Goal: Find specific page/section: Find specific page/section

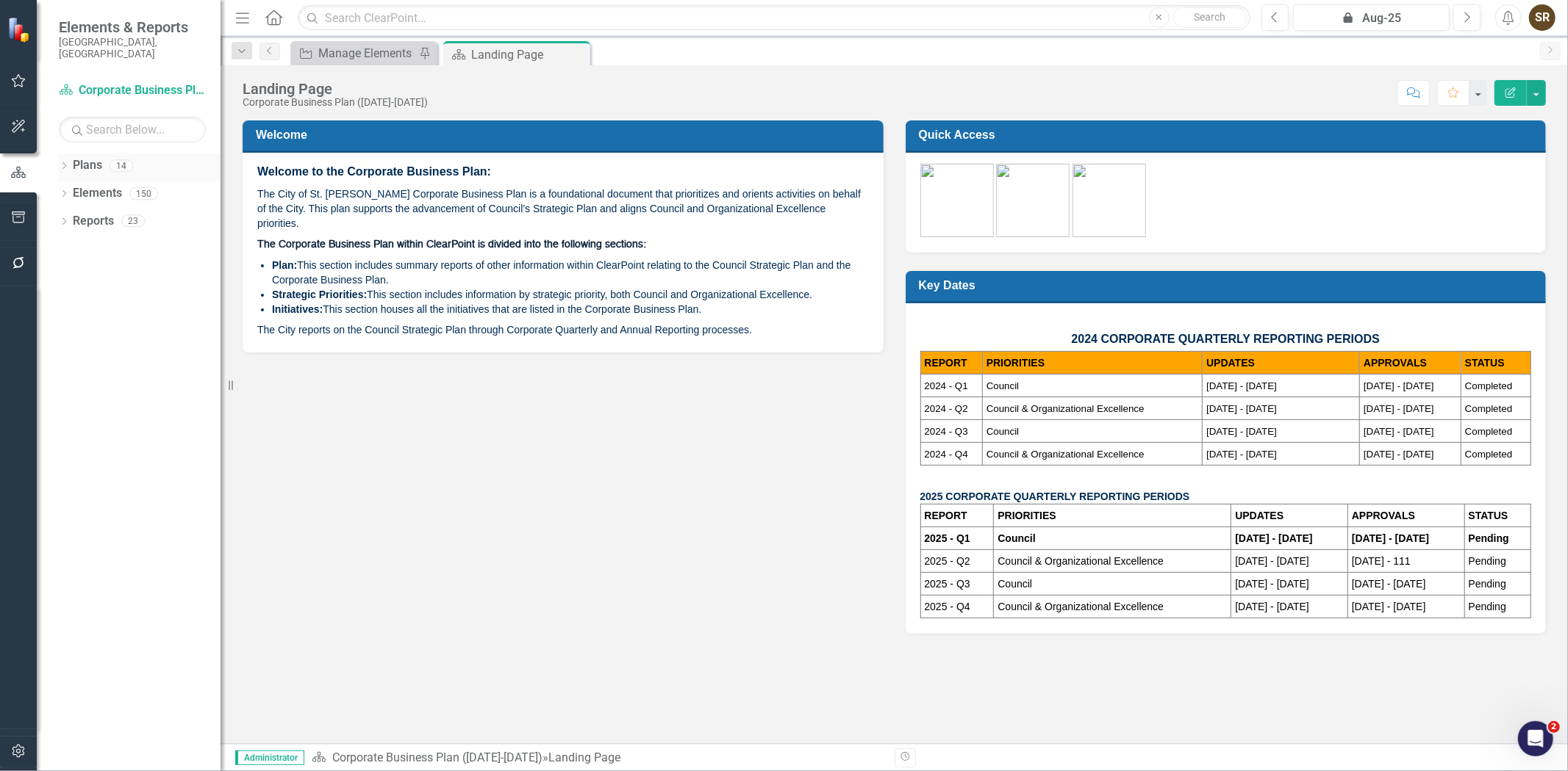
click at [63, 163] on icon "Dropdown" at bounding box center [63, 167] width 10 height 8
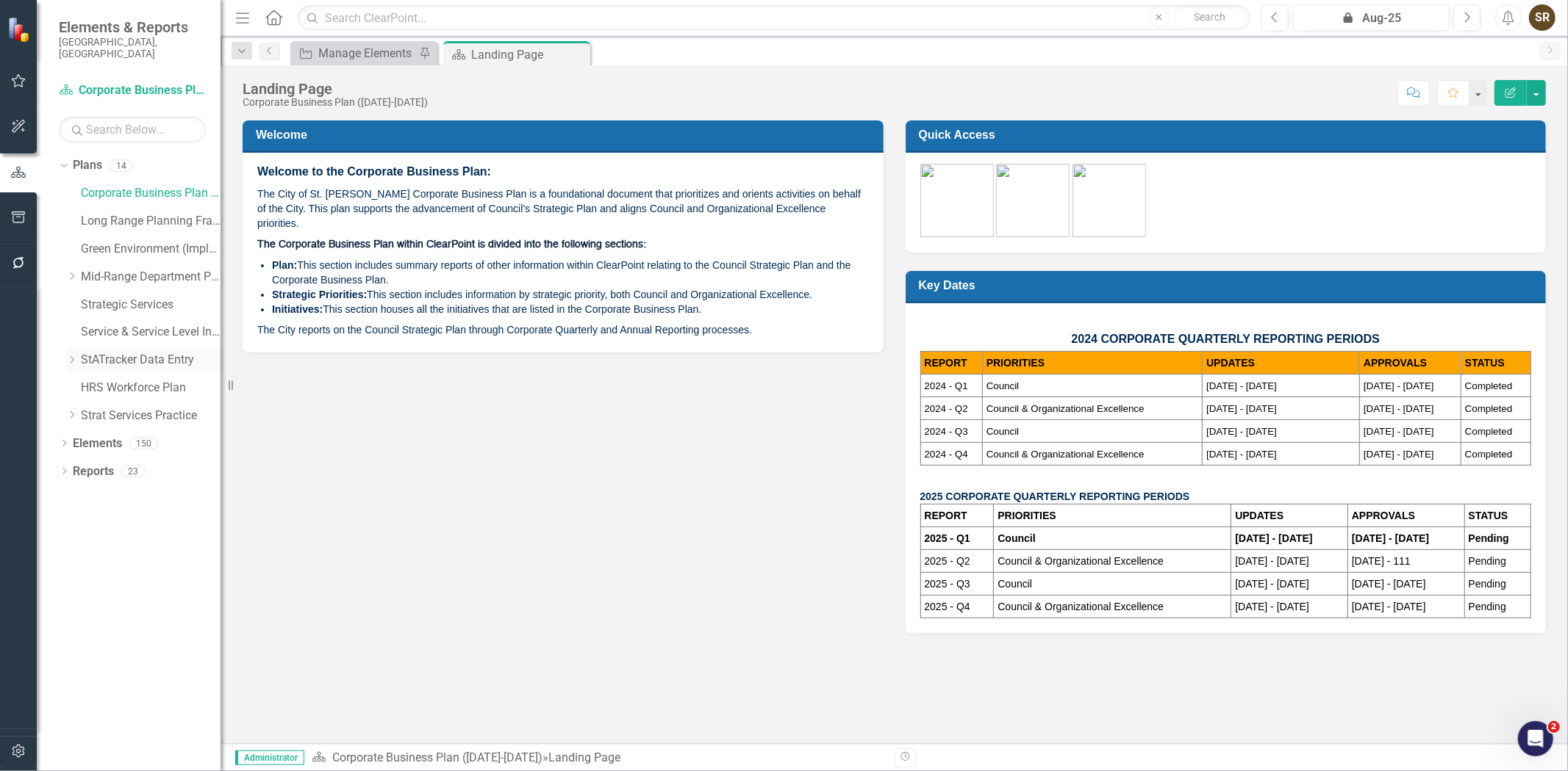
click at [121, 352] on link "StATracker Data Entry" at bounding box center [150, 360] width 139 height 17
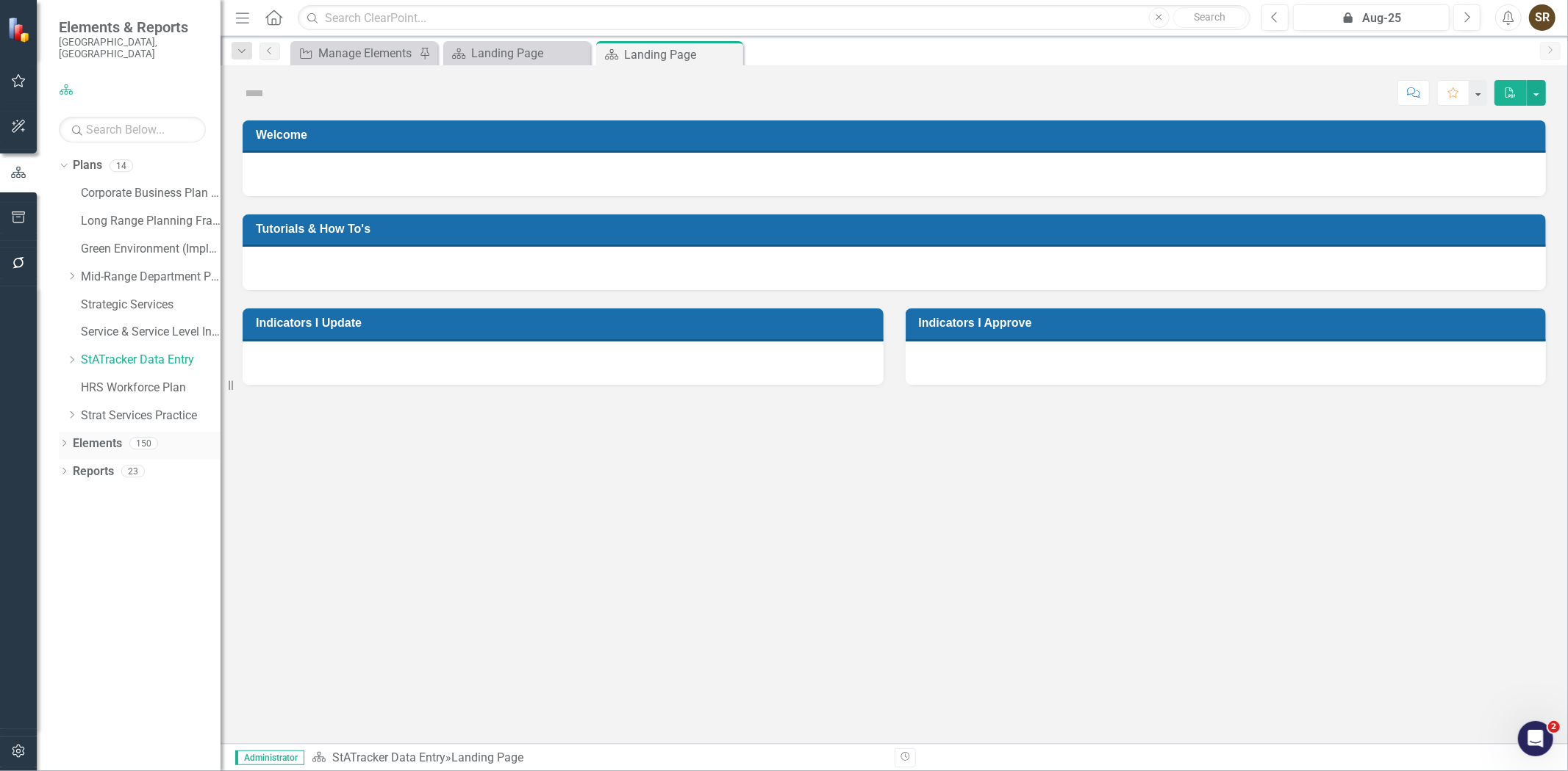
click at [61, 441] on icon "Dropdown" at bounding box center [63, 444] width 10 height 8
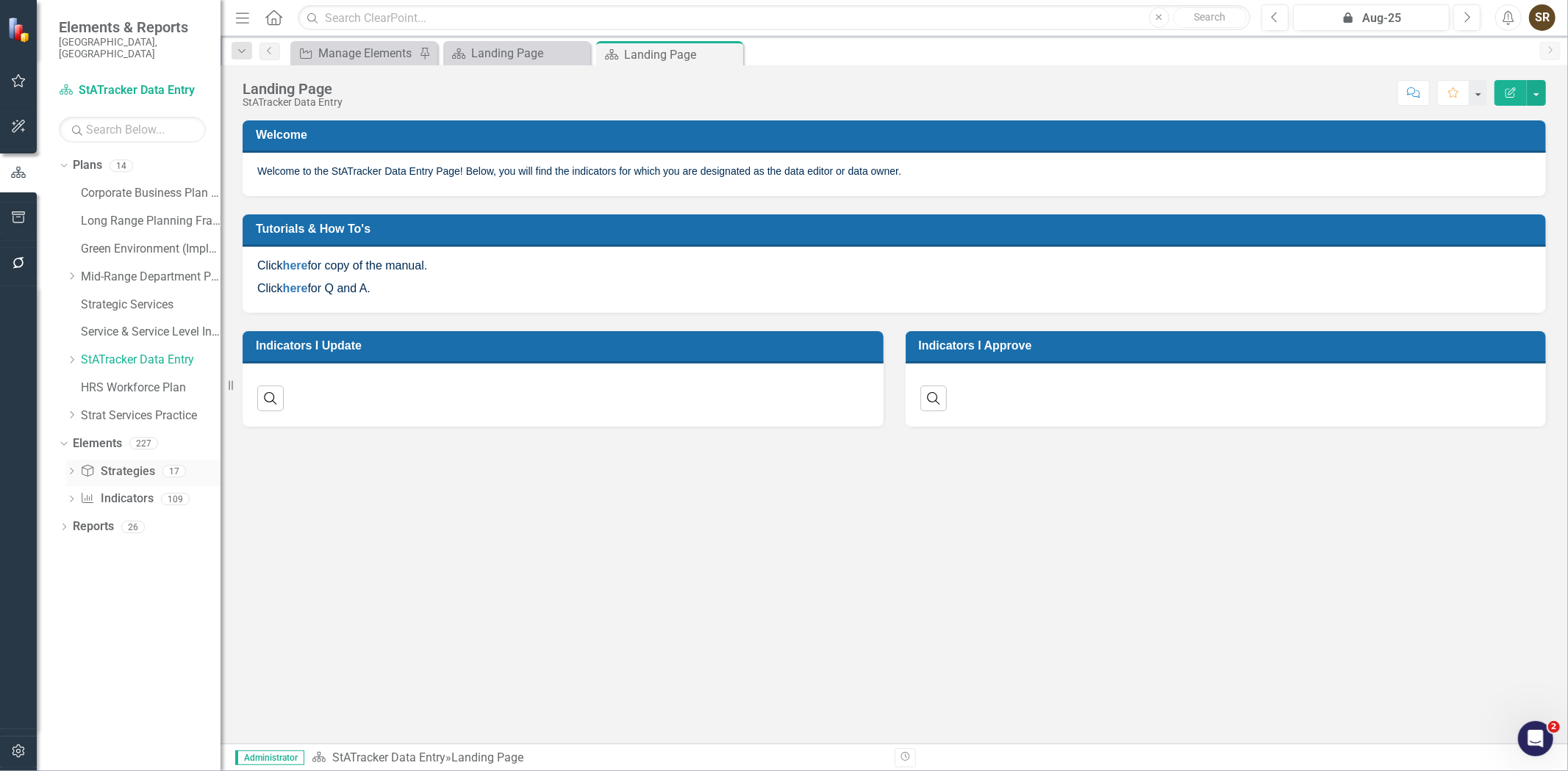
click at [110, 463] on link "Strategy Strategies" at bounding box center [117, 471] width 74 height 17
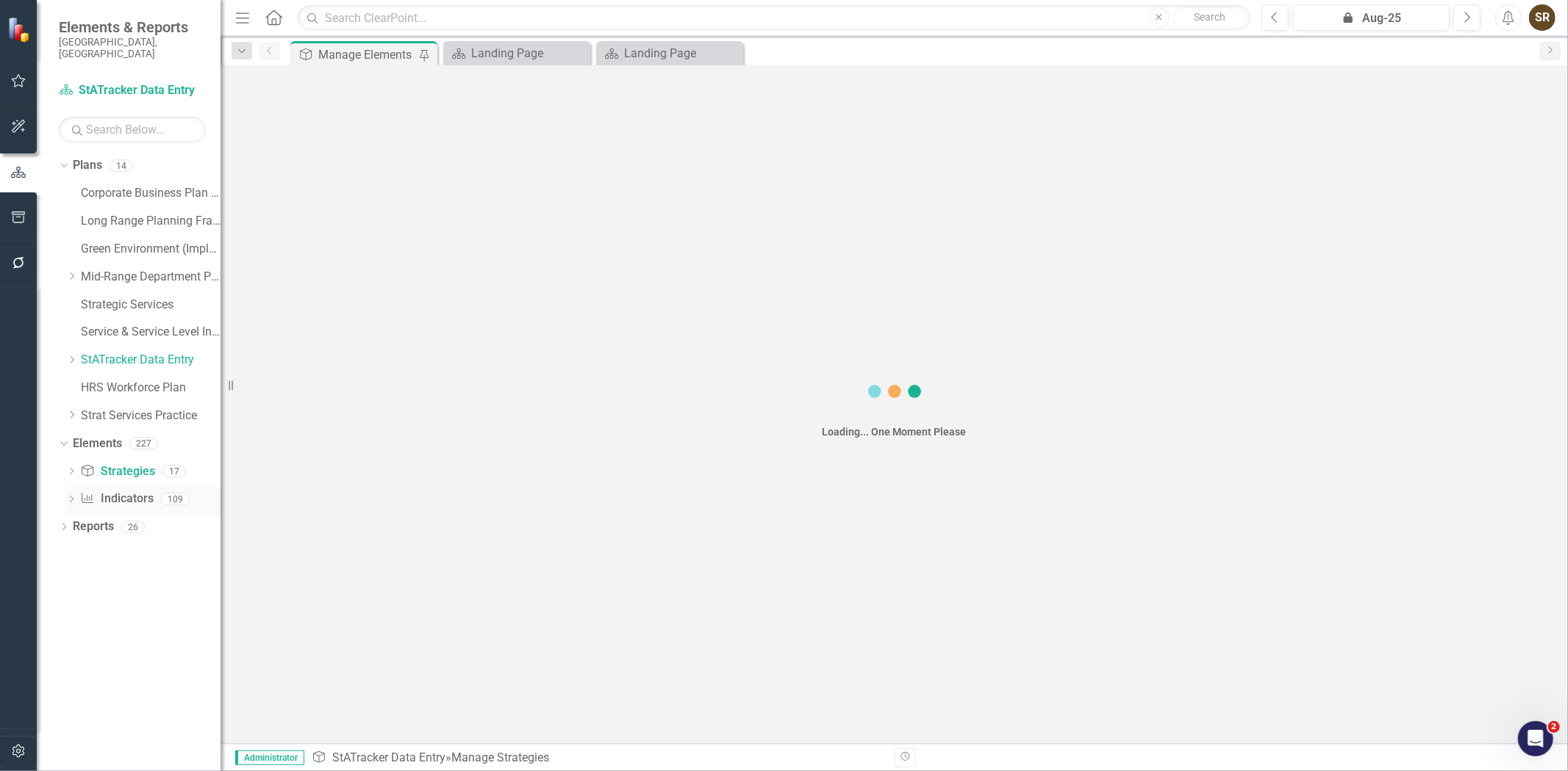
click at [114, 490] on link "Indicator Indicators" at bounding box center [116, 499] width 72 height 17
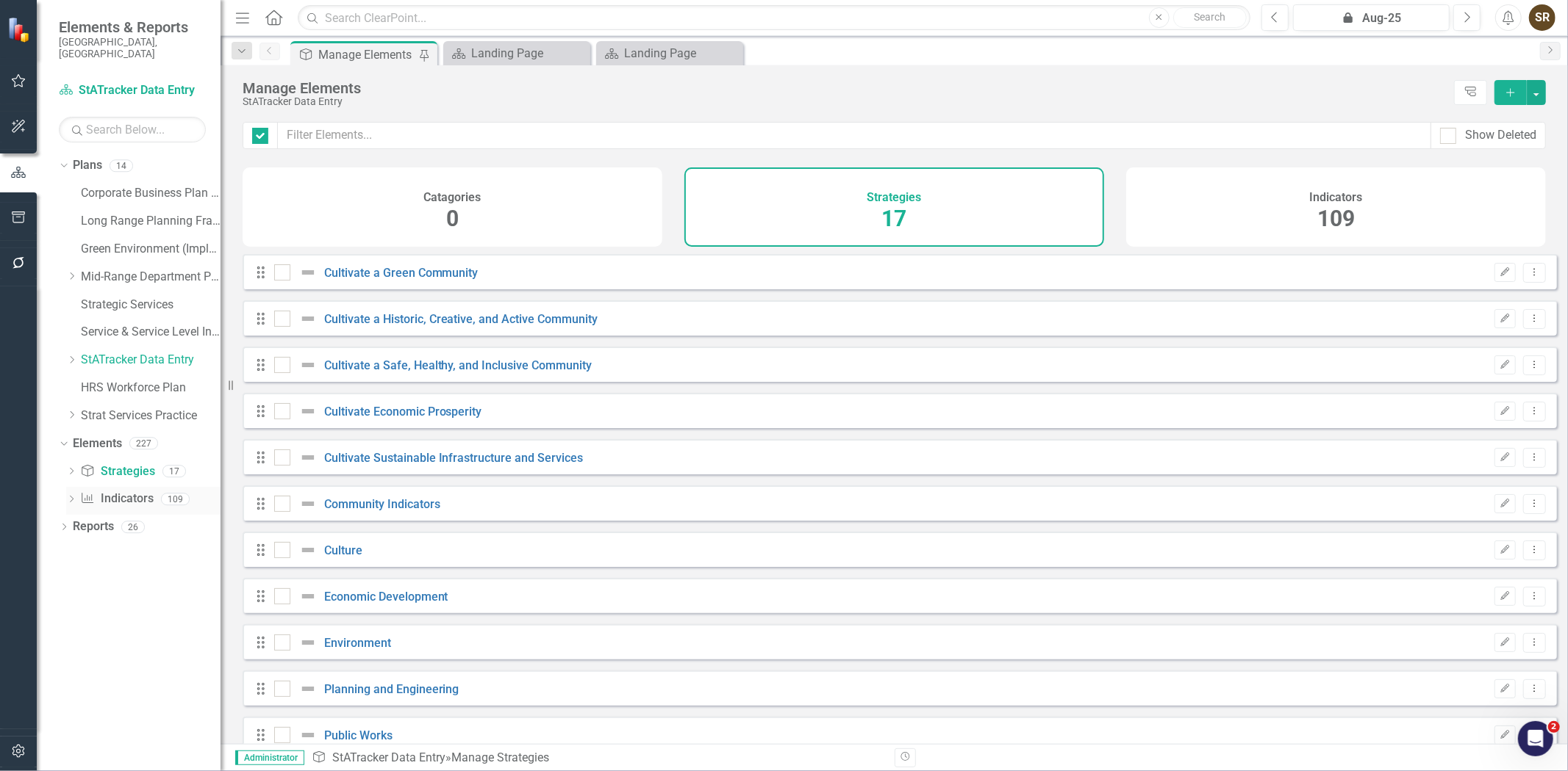
checkbox input "false"
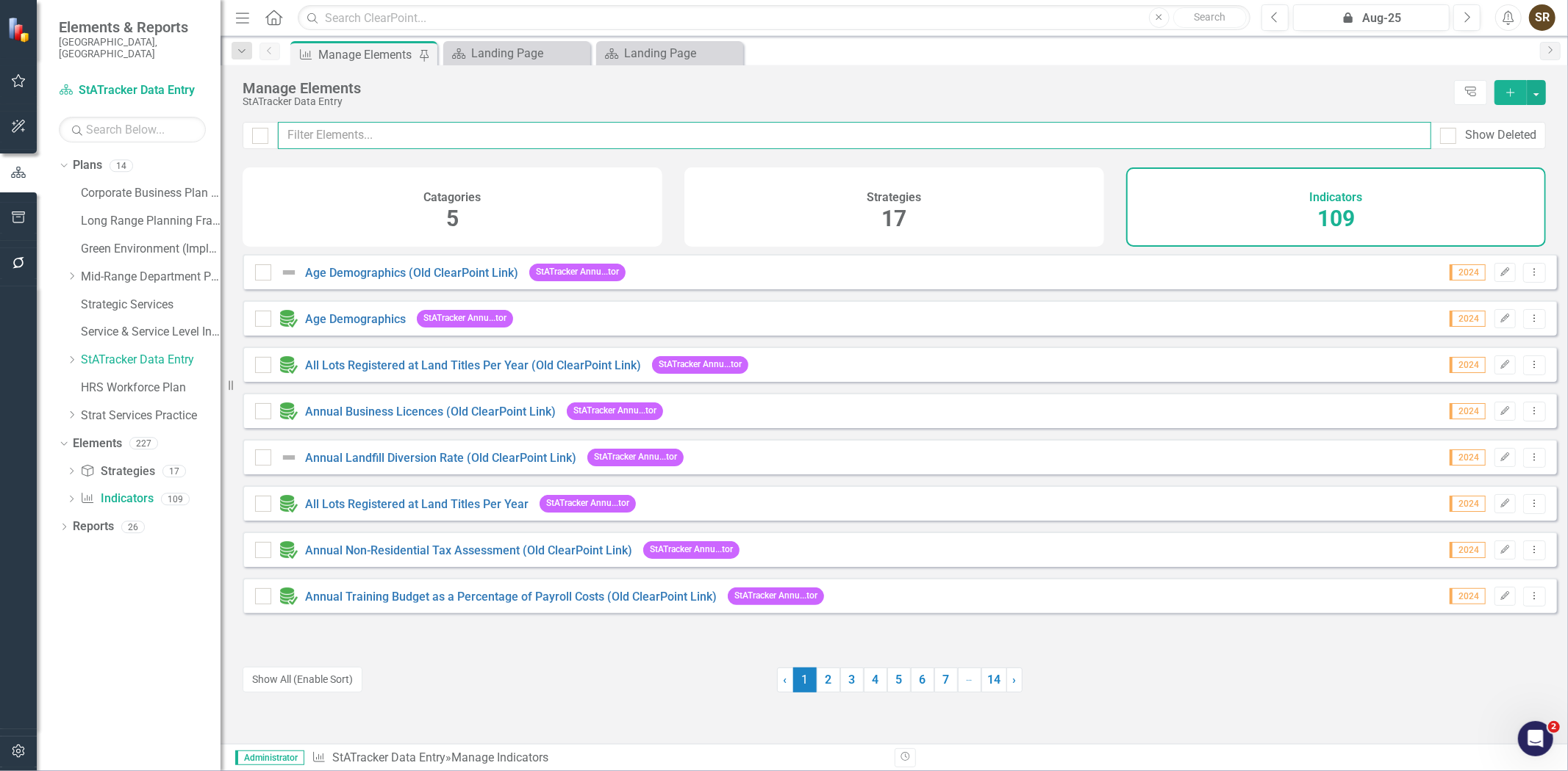
click at [500, 141] on input "text" at bounding box center [855, 136] width 1153 height 27
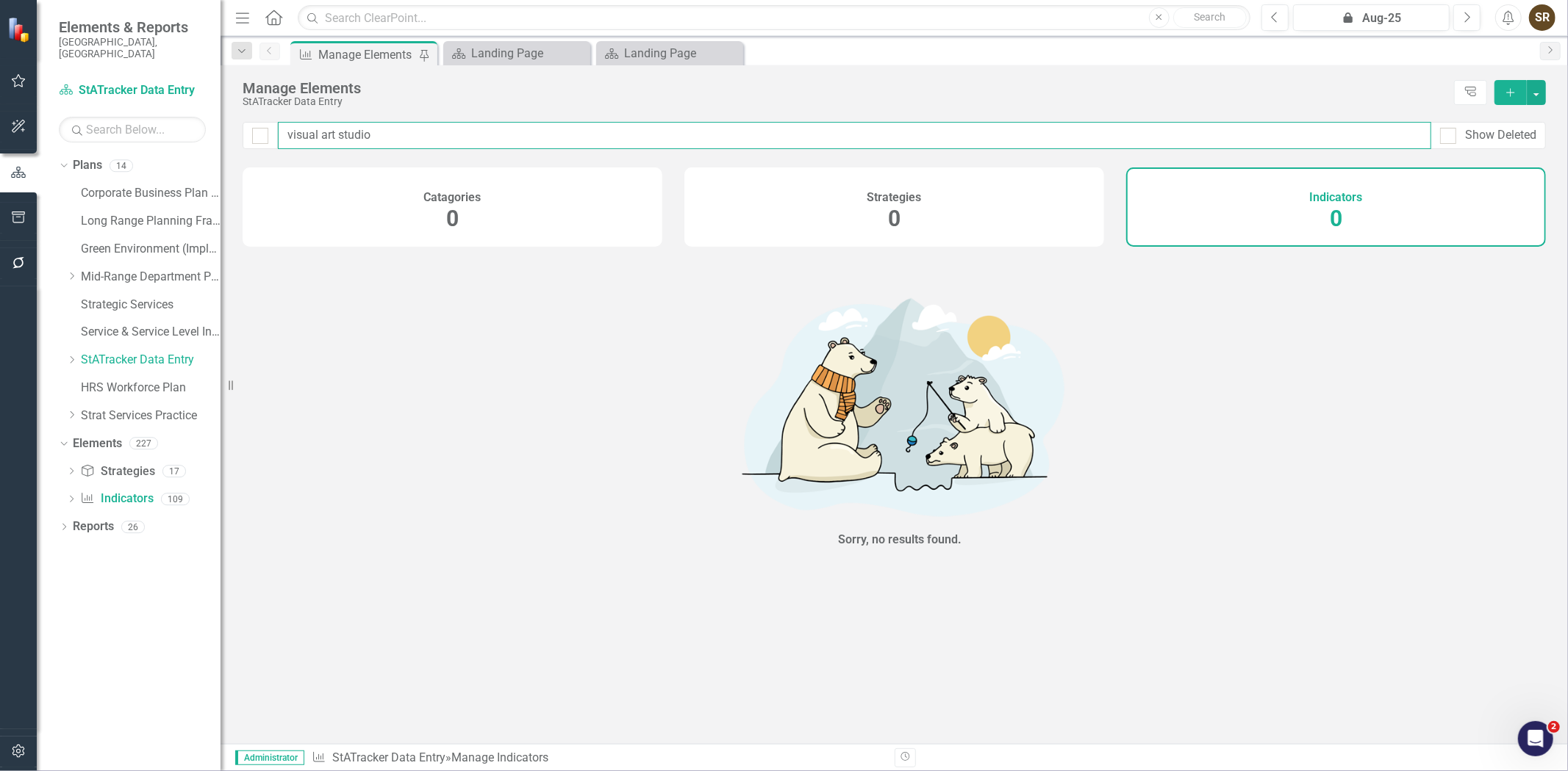
drag, startPoint x: 378, startPoint y: 135, endPoint x: 279, endPoint y: 132, distance: 99.0
click at [279, 132] on input "visual art studio" at bounding box center [855, 136] width 1153 height 27
click at [329, 135] on input "visual art studio" at bounding box center [855, 136] width 1153 height 27
click at [382, 131] on input "visual art studio" at bounding box center [855, 136] width 1153 height 27
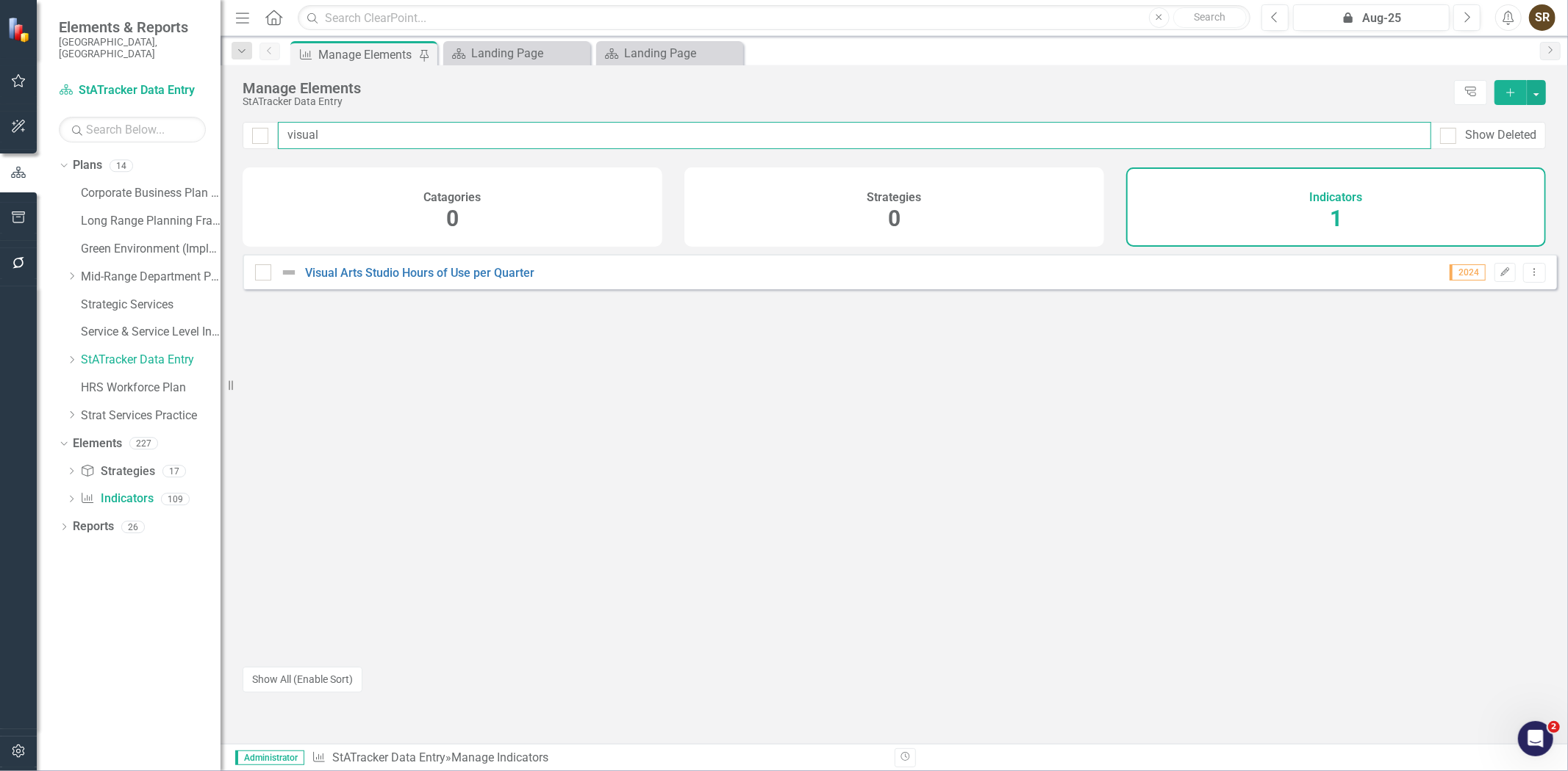
type input "visual"
click at [397, 280] on link "Visual Arts Studio Hours of Use per Quarter" at bounding box center [419, 272] width 229 height 14
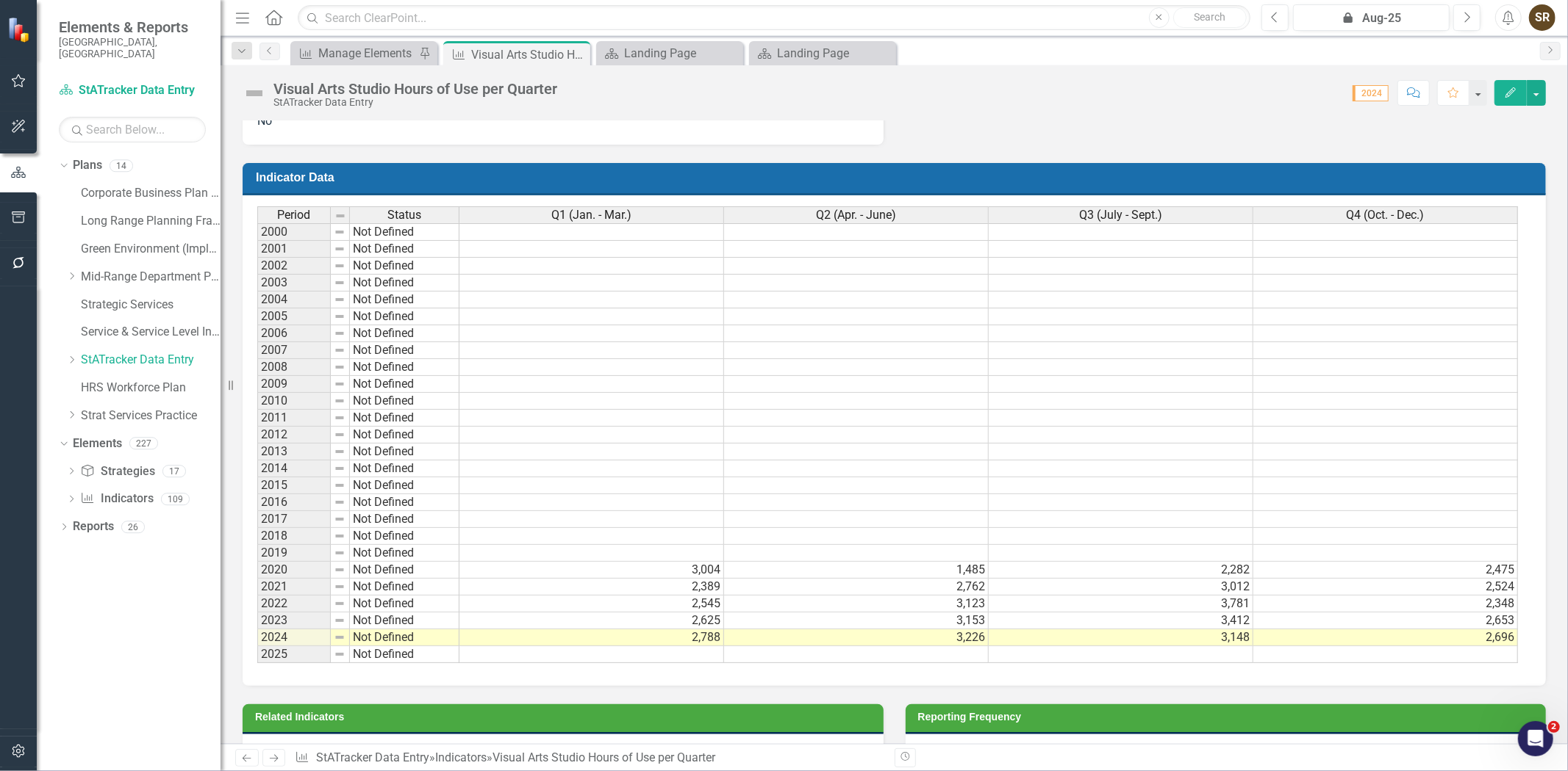
scroll to position [0, 9]
